Goal: Navigation & Orientation: Find specific page/section

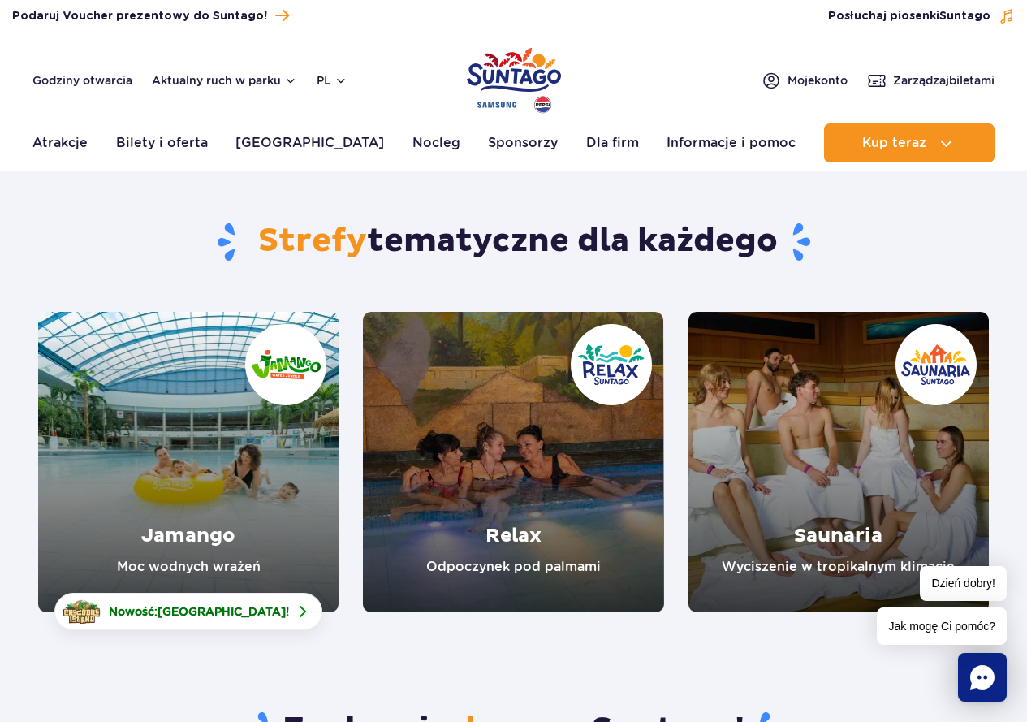
click at [549, 410] on link "Relax" at bounding box center [513, 462] width 300 height 300
click at [878, 456] on link "Saunaria" at bounding box center [839, 462] width 300 height 300
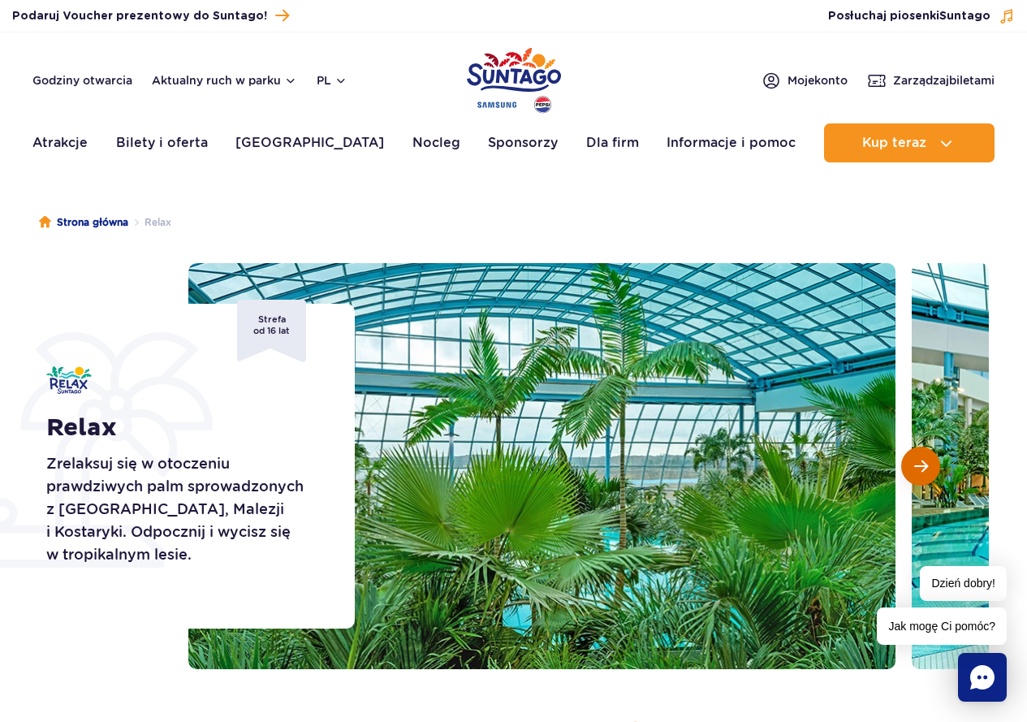
click at [931, 467] on button "Następny slajd" at bounding box center [920, 466] width 39 height 39
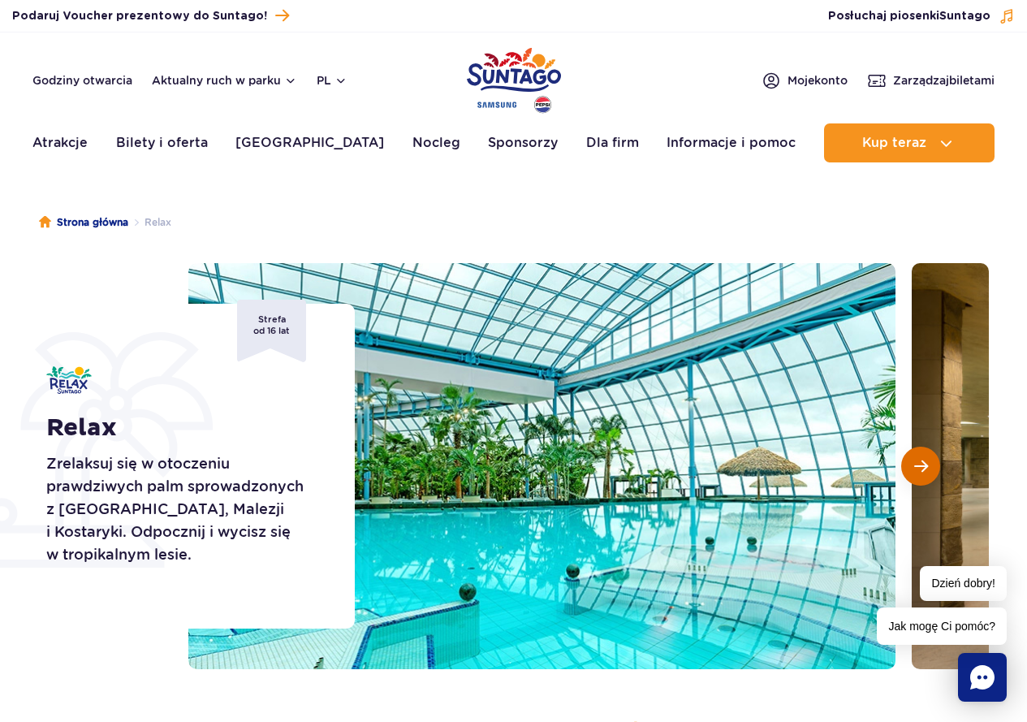
click at [931, 467] on button "Następny slajd" at bounding box center [920, 466] width 39 height 39
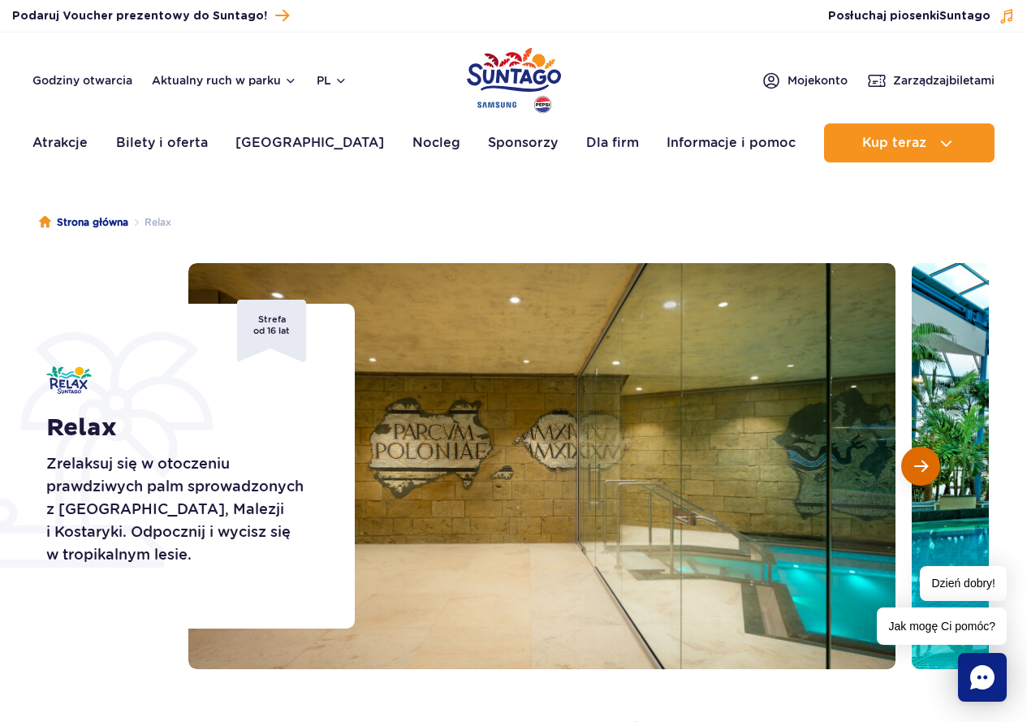
click at [931, 467] on button "Następny slajd" at bounding box center [920, 466] width 39 height 39
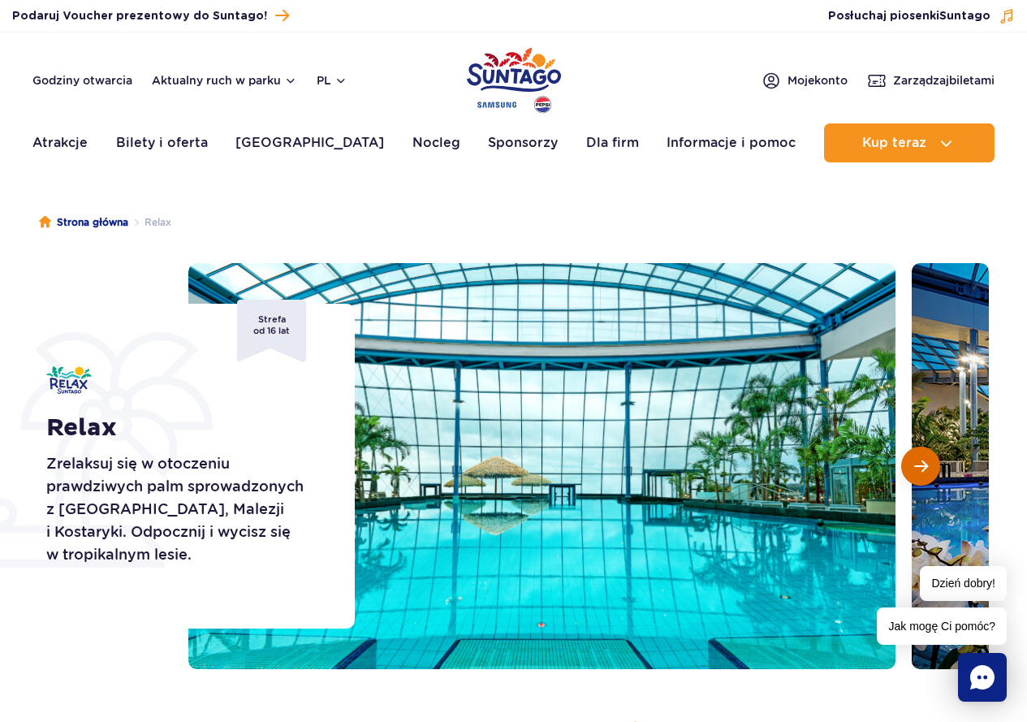
click at [931, 467] on button "Następny slajd" at bounding box center [920, 466] width 39 height 39
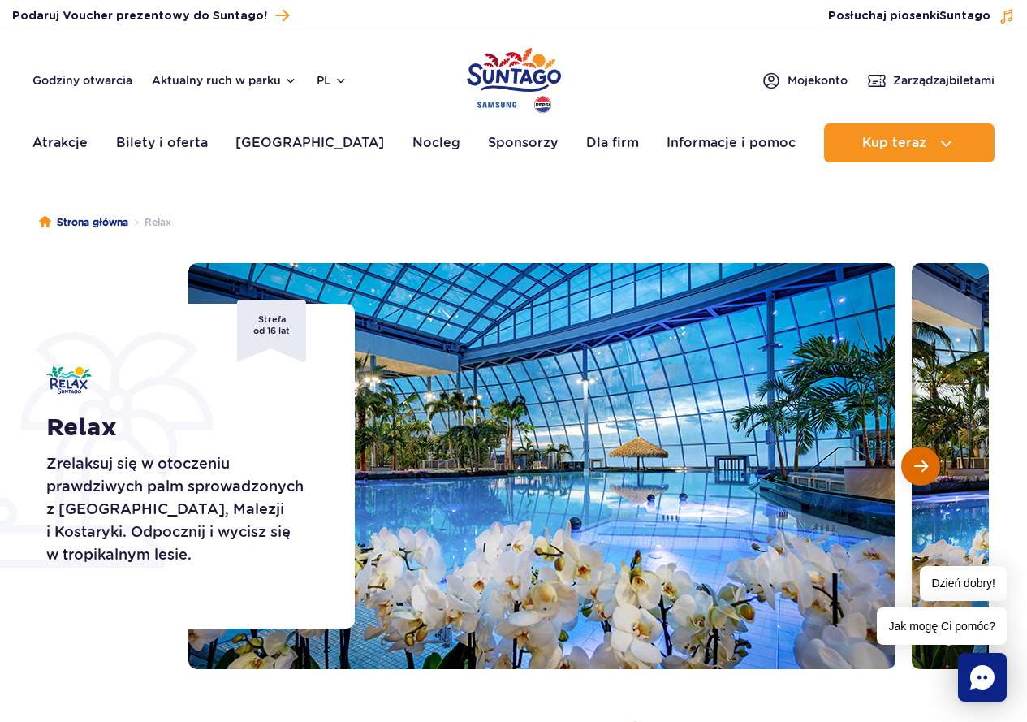
click at [931, 467] on button "Następny slajd" at bounding box center [920, 466] width 39 height 39
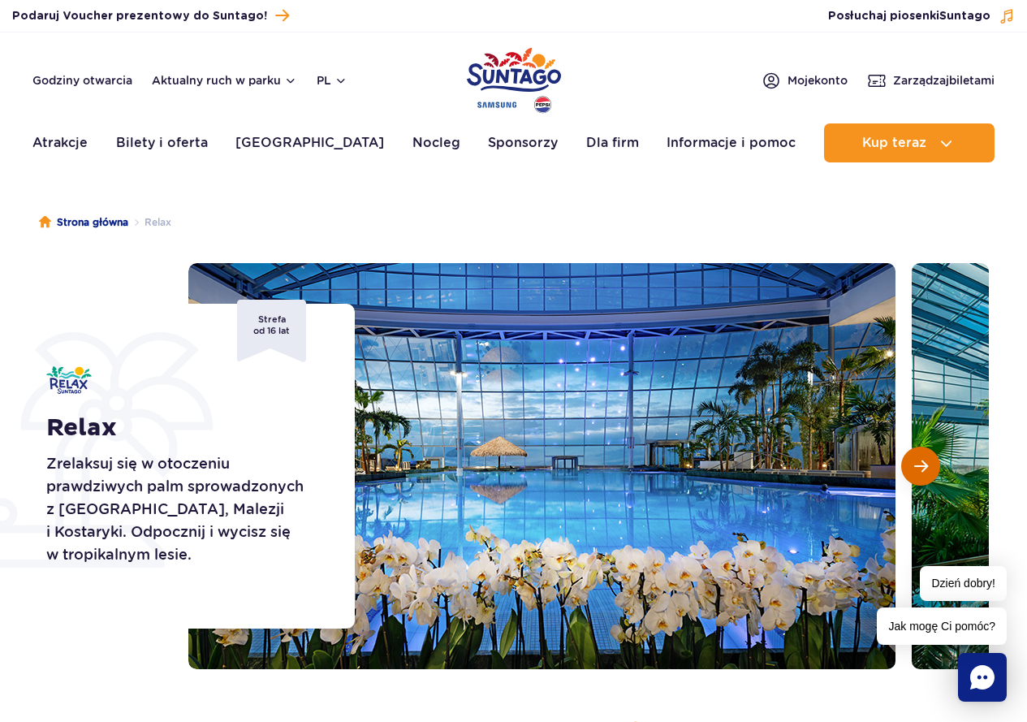
click at [931, 467] on button "Następny slajd" at bounding box center [920, 466] width 39 height 39
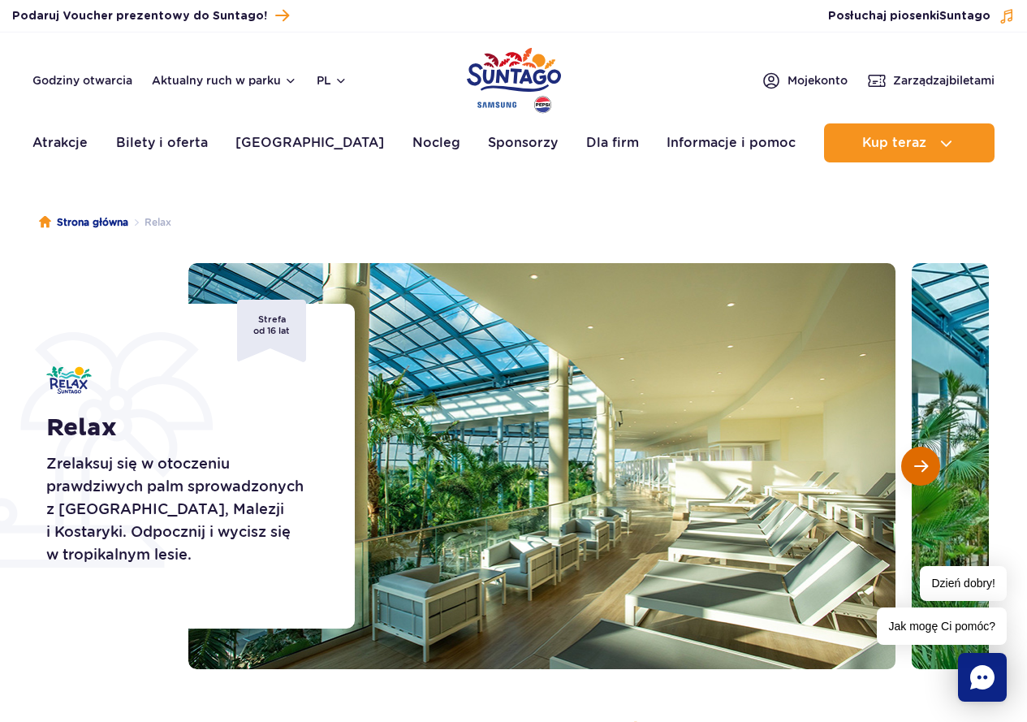
click at [931, 467] on button "Następny slajd" at bounding box center [920, 466] width 39 height 39
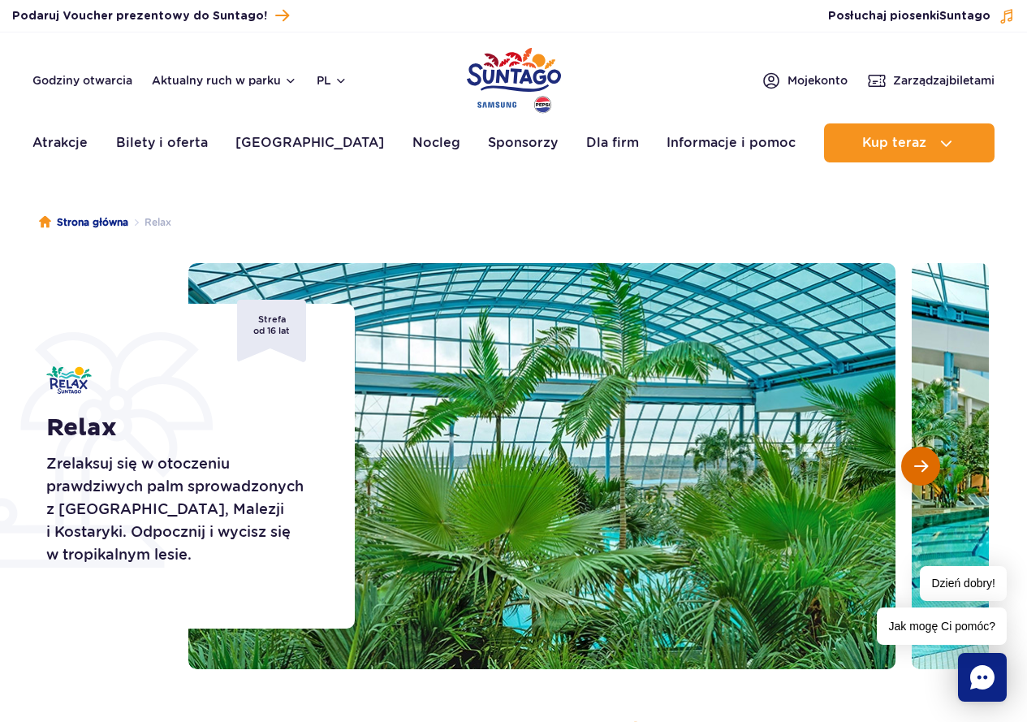
click at [931, 467] on button "Następny slajd" at bounding box center [920, 466] width 39 height 39
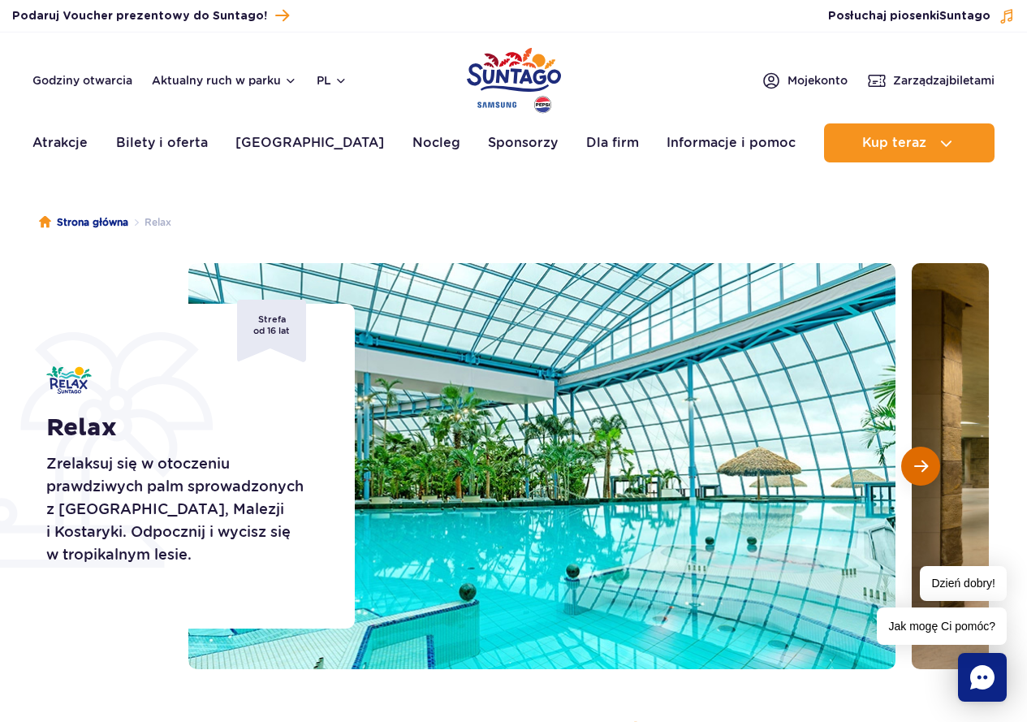
click at [931, 467] on button "Następny slajd" at bounding box center [920, 466] width 39 height 39
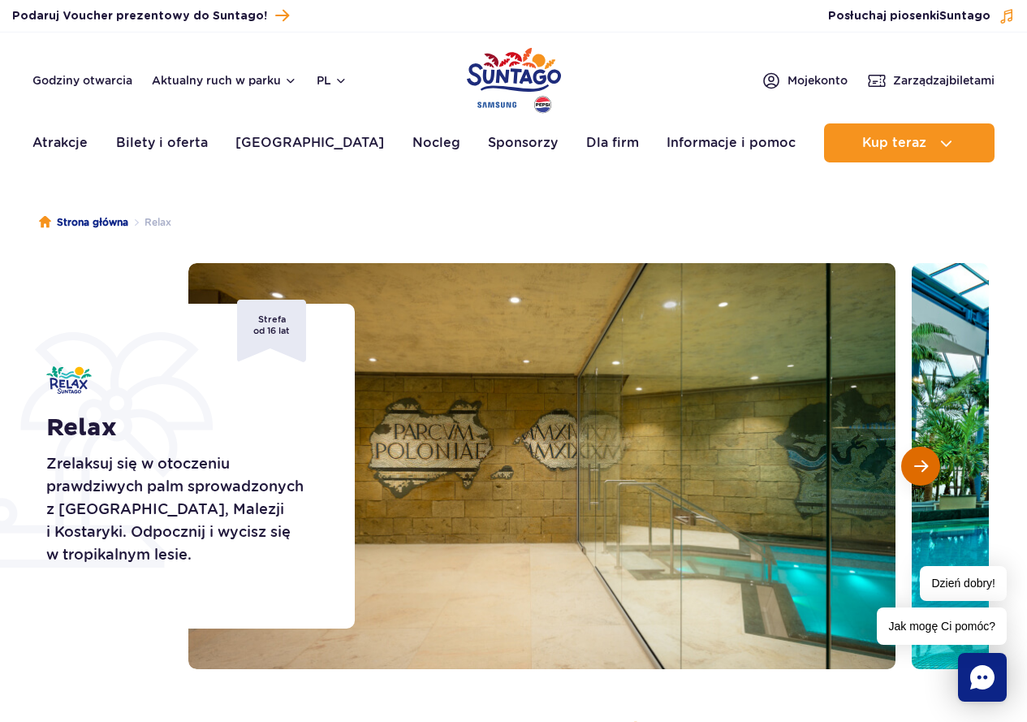
click at [931, 467] on button "Następny slajd" at bounding box center [920, 466] width 39 height 39
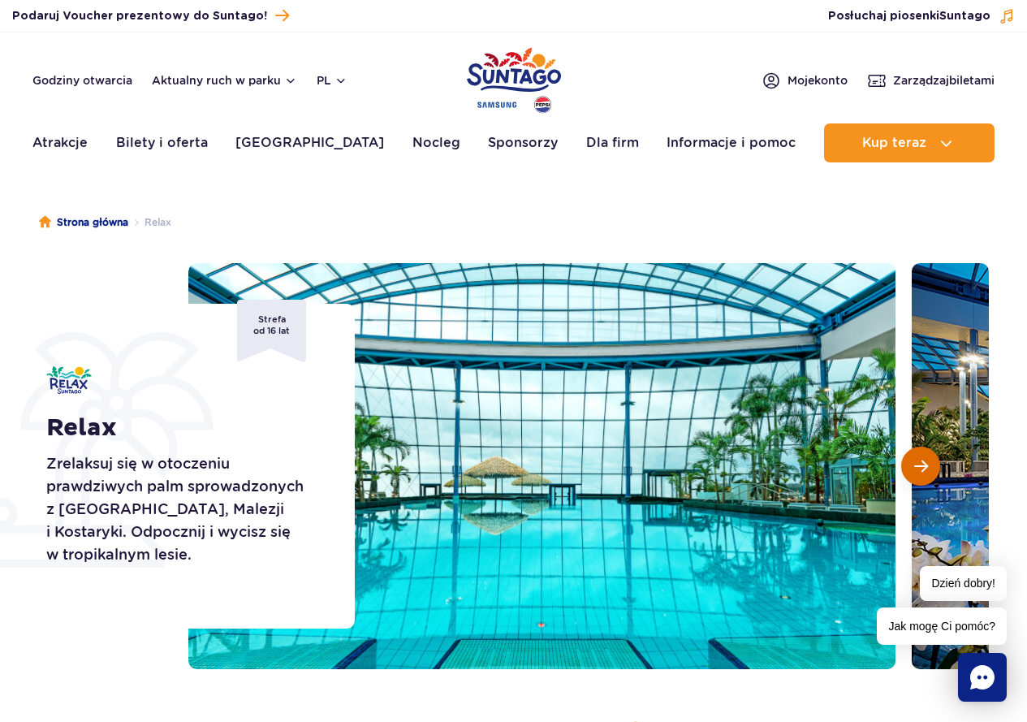
click at [931, 467] on button "Następny slajd" at bounding box center [920, 466] width 39 height 39
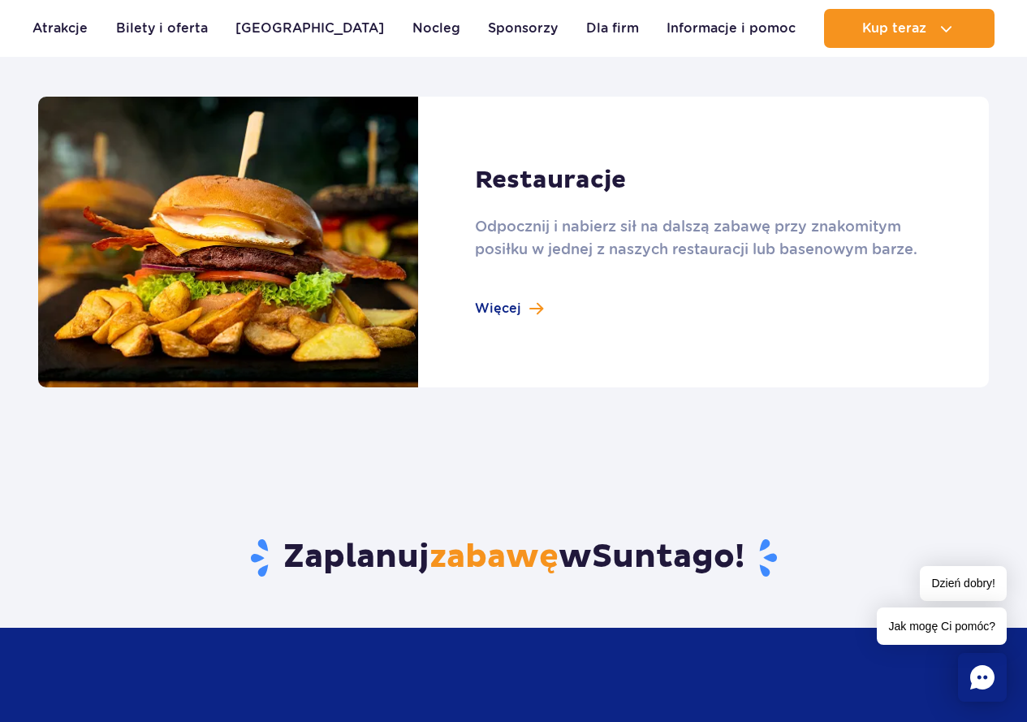
scroll to position [1786, 0]
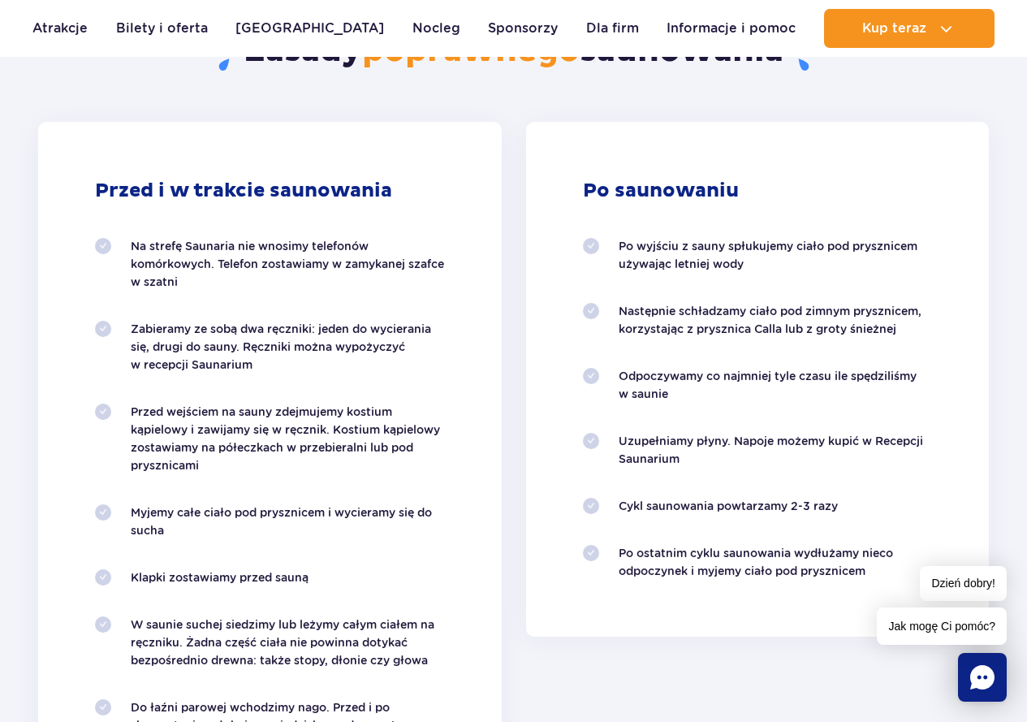
scroll to position [1543, 0]
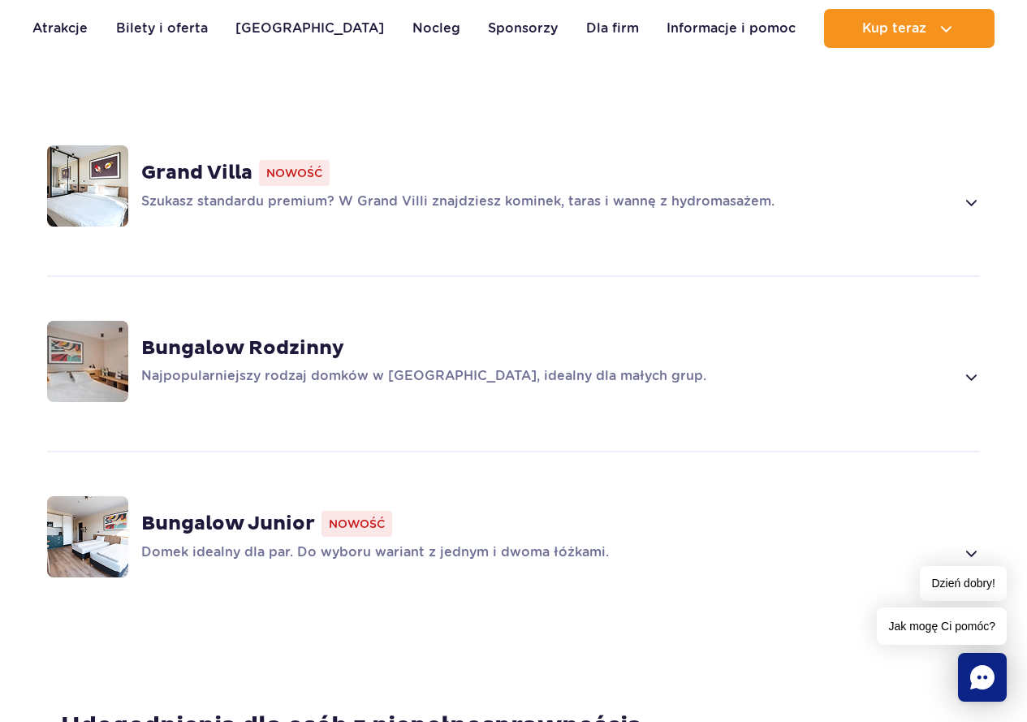
scroll to position [893, 0]
